Goal: Information Seeking & Learning: Learn about a topic

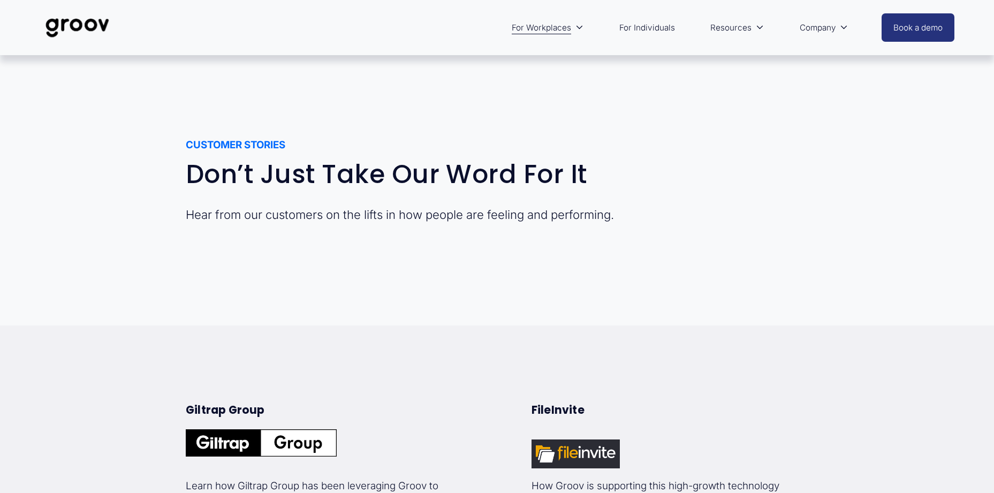
click at [0, 0] on link "Platform Overview" at bounding box center [0, 0] width 0 height 0
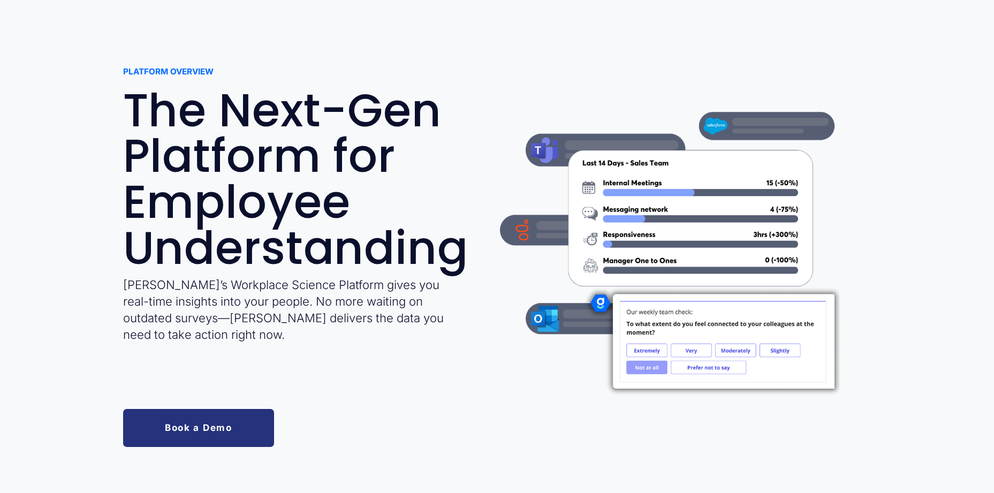
scroll to position [58, 0]
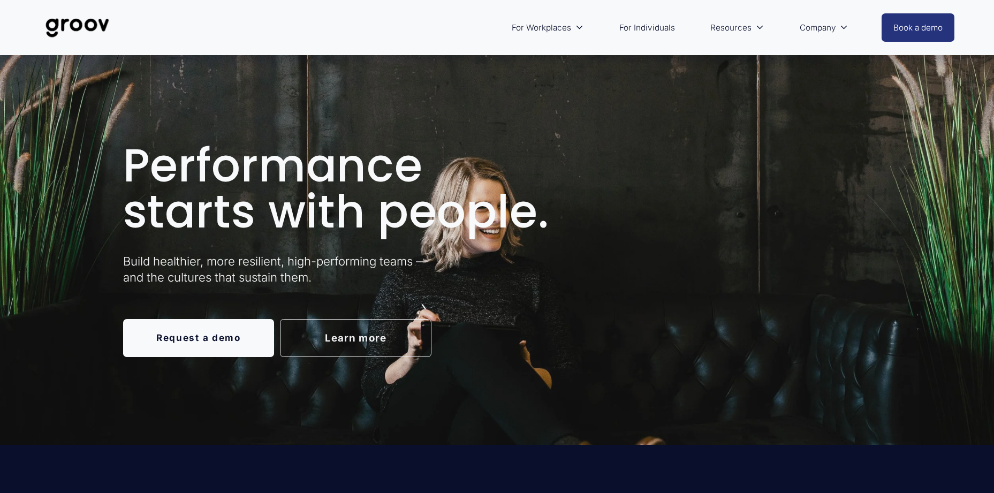
click at [539, 26] on span "For Workplaces" at bounding box center [541, 27] width 59 height 15
click at [0, 0] on span "Platform Overview" at bounding box center [0, 0] width 0 height 0
